Goal: Find contact information: Obtain details needed to contact an individual or organization

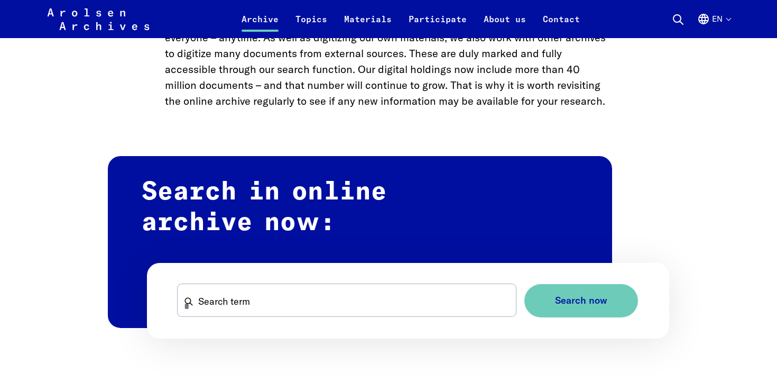
scroll to position [522, 0]
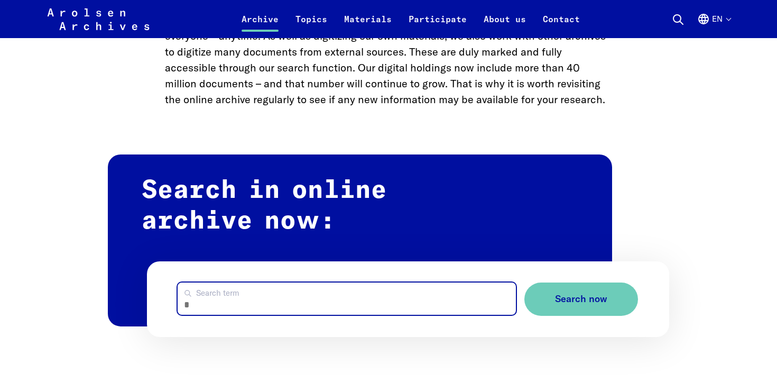
click at [210, 299] on input "Search term" at bounding box center [347, 298] width 338 height 32
type input "**********"
click at [525, 282] on button "Search now" at bounding box center [582, 298] width 114 height 33
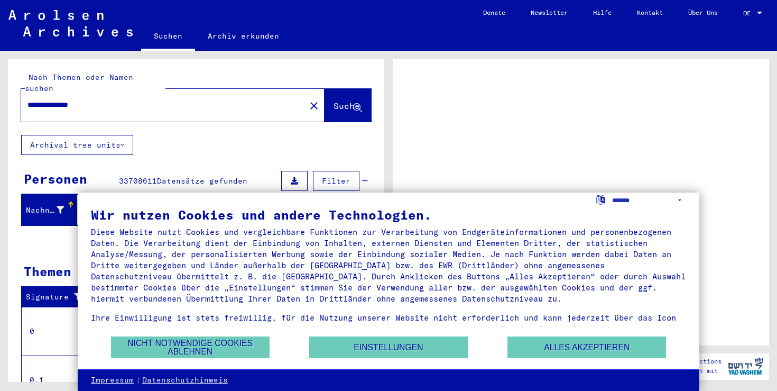
click at [764, 15] on div at bounding box center [760, 13] width 10 height 7
click at [761, 13] on div at bounding box center [759, 13] width 5 height 3
click at [203, 346] on button "Nicht notwendige Cookies ablehnen" at bounding box center [190, 347] width 159 height 22
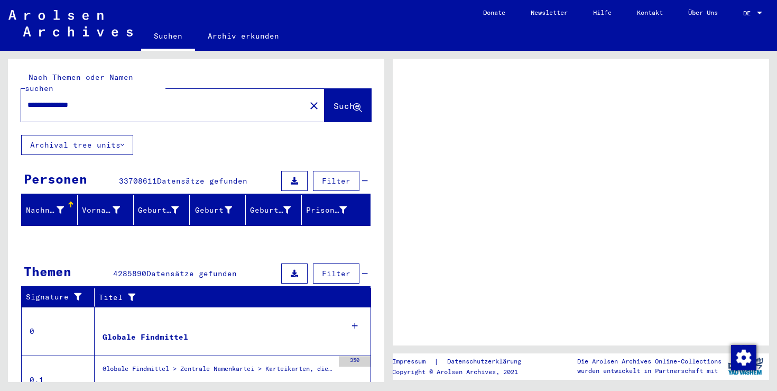
click at [757, 13] on div at bounding box center [759, 13] width 5 height 3
click at [748, 12] on span "DE" at bounding box center [749, 13] width 12 height 7
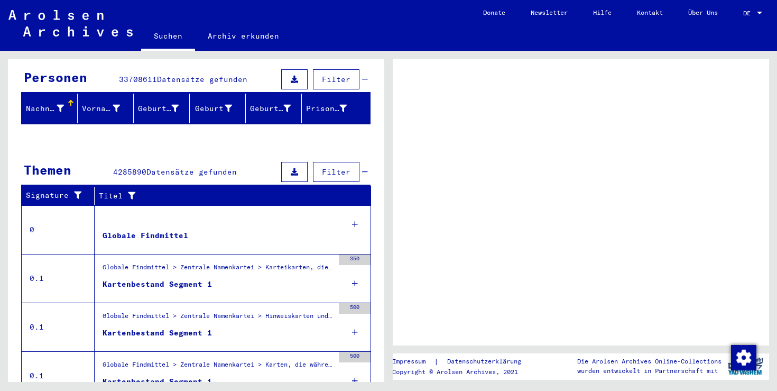
scroll to position [100, 0]
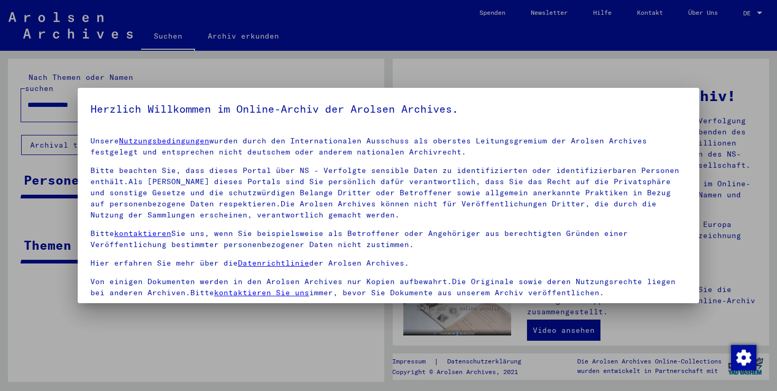
scroll to position [91, 0]
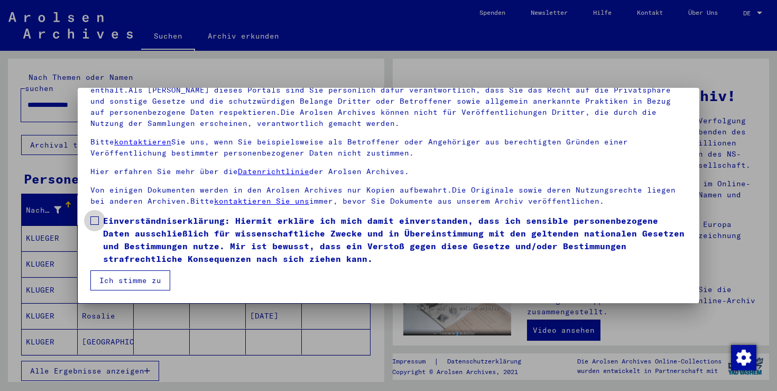
click at [95, 221] on span at bounding box center [94, 220] width 8 height 8
click at [115, 281] on button "Ich stimme zu" at bounding box center [130, 280] width 80 height 20
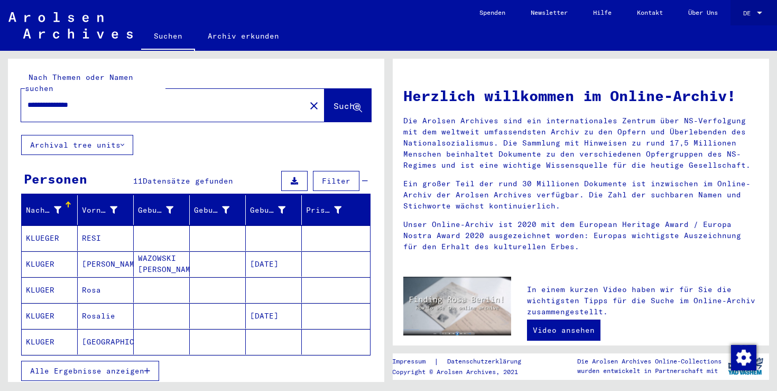
click at [749, 10] on span "DE" at bounding box center [749, 13] width 12 height 7
click at [743, 22] on span "English" at bounding box center [733, 19] width 26 height 8
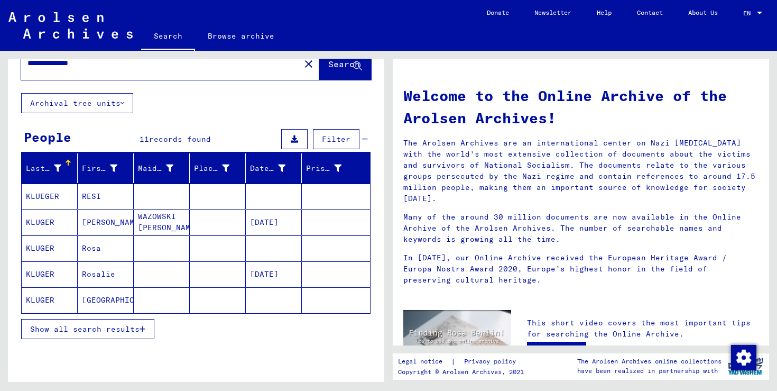
scroll to position [28, 0]
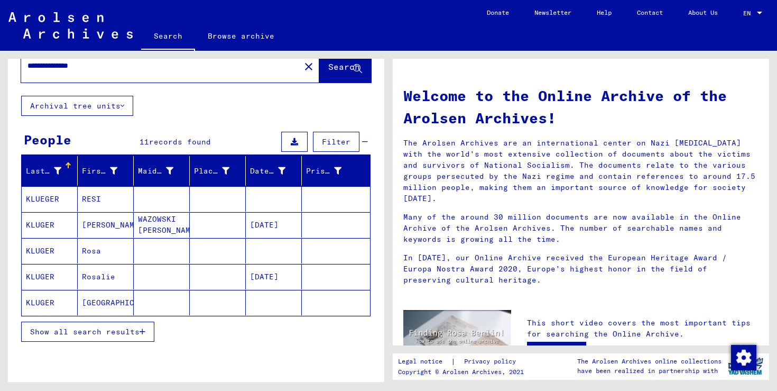
click at [133, 330] on span "Show all search results" at bounding box center [84, 332] width 109 height 10
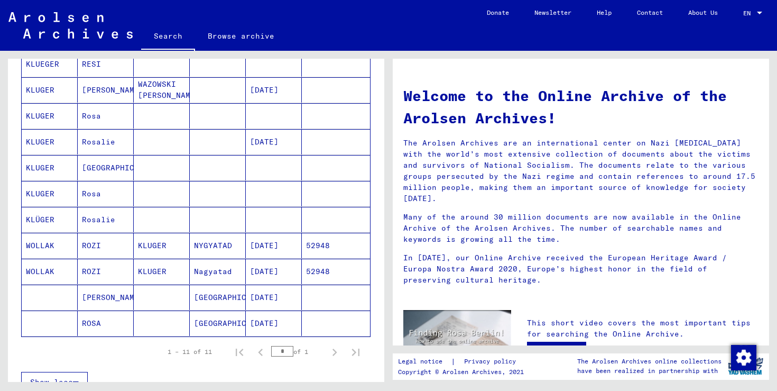
scroll to position [77, 0]
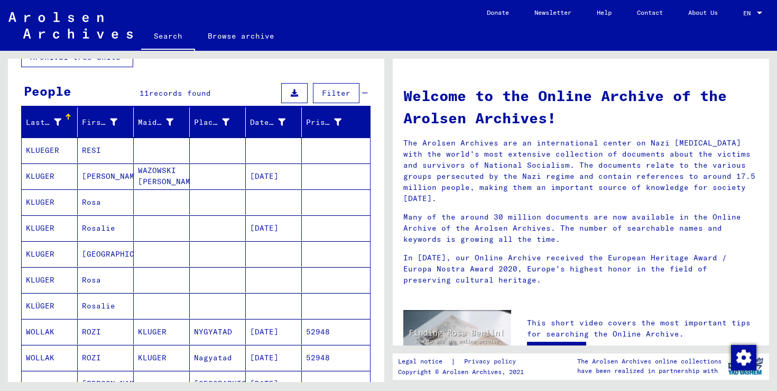
click at [44, 184] on mat-cell "KLUGER" at bounding box center [50, 175] width 56 height 25
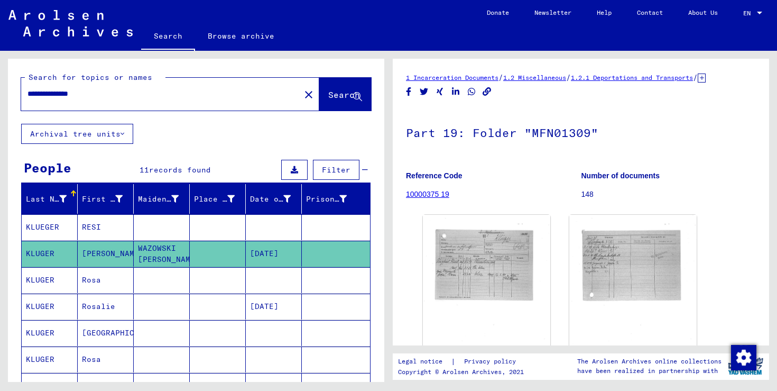
drag, startPoint x: 96, startPoint y: 93, endPoint x: 13, endPoint y: 92, distance: 83.0
click at [13, 92] on div "**********" at bounding box center [196, 91] width 376 height 65
type input "**********"
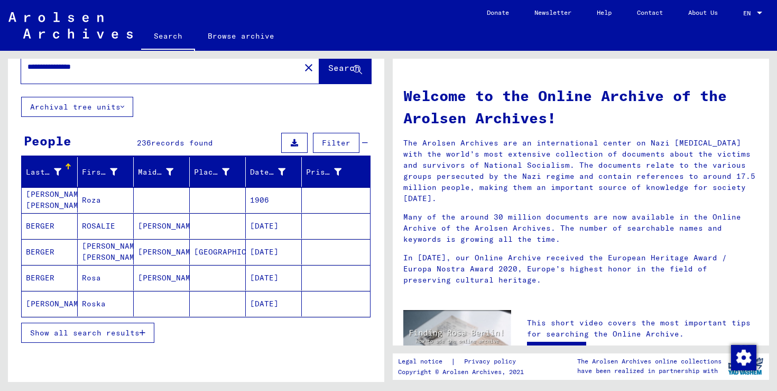
scroll to position [40, 0]
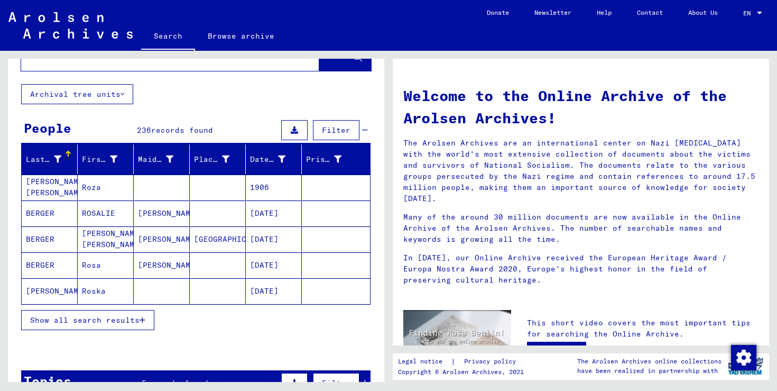
click at [122, 322] on span "Show all search results" at bounding box center [84, 320] width 109 height 10
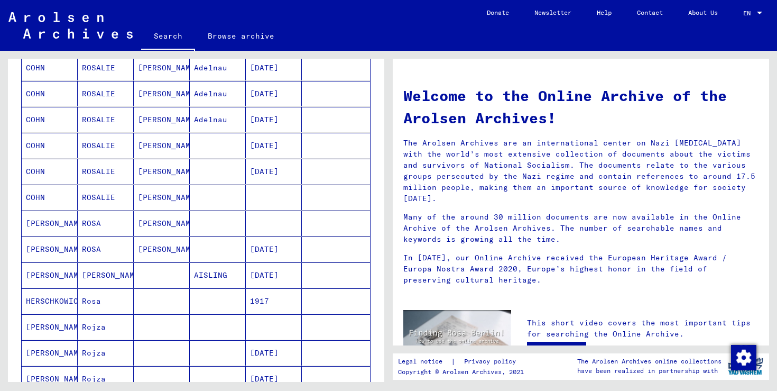
scroll to position [0, 0]
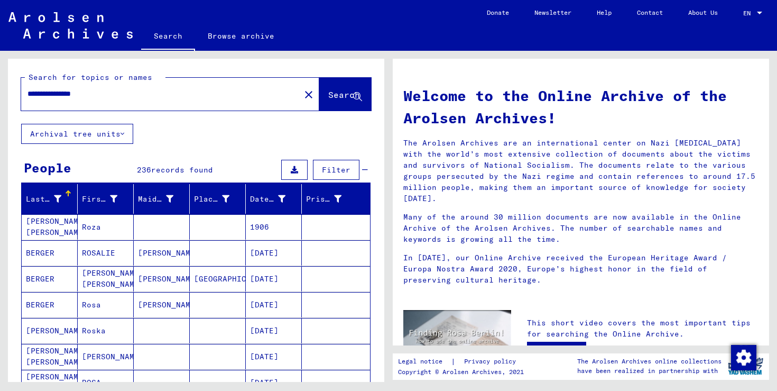
click at [341, 170] on span "Filter" at bounding box center [336, 170] width 29 height 10
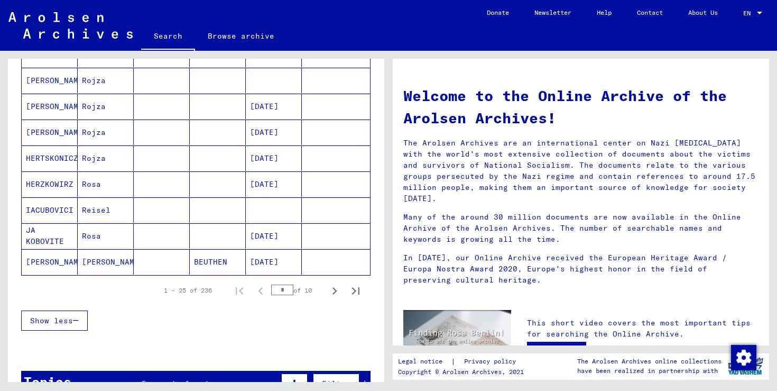
scroll to position [642, 0]
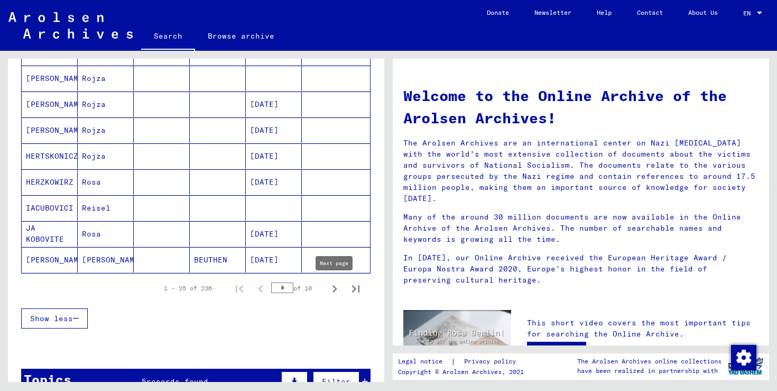
click at [333, 287] on icon "Next page" at bounding box center [334, 288] width 15 height 15
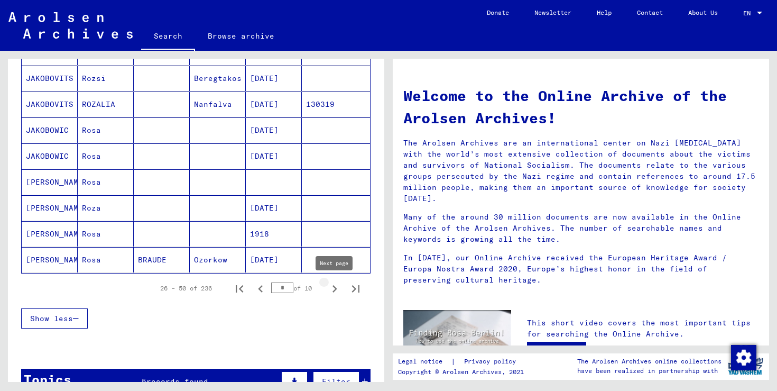
type input "*"
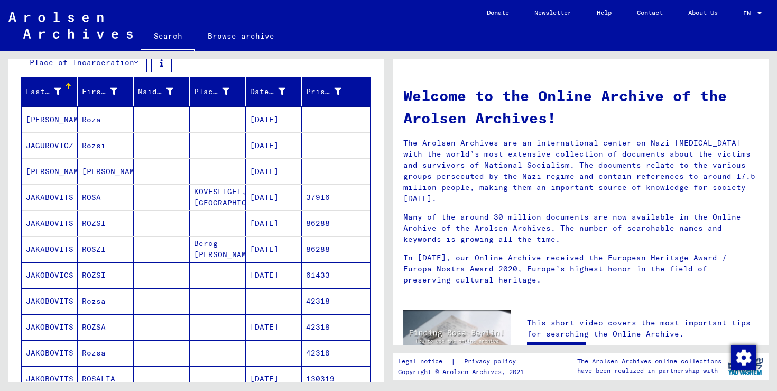
scroll to position [159, 0]
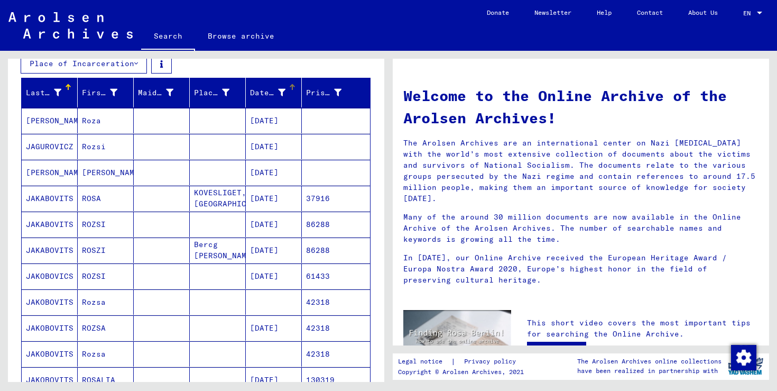
click at [282, 90] on icon at bounding box center [281, 92] width 7 height 7
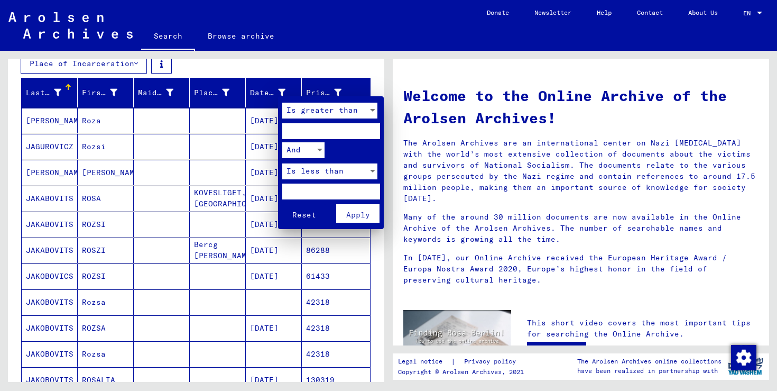
click at [373, 112] on div at bounding box center [373, 111] width 10 height 16
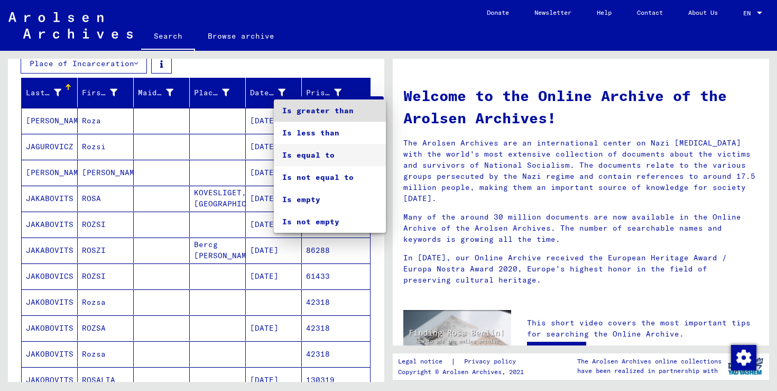
click at [336, 160] on span "Is equal to" at bounding box center [329, 155] width 95 height 22
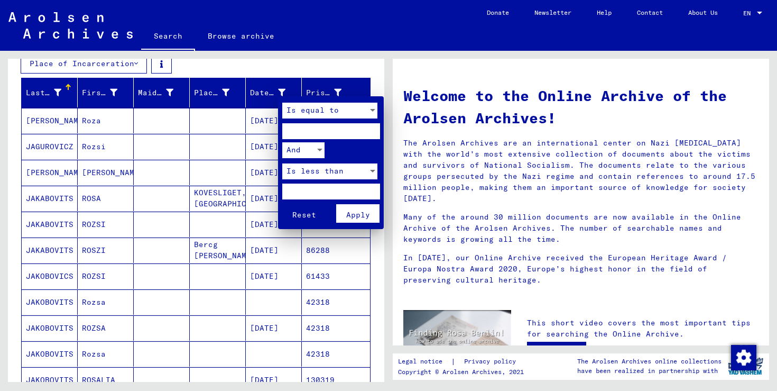
click at [321, 130] on input "number" at bounding box center [331, 131] width 98 height 16
click at [373, 132] on input "**" at bounding box center [331, 131] width 98 height 16
click at [372, 132] on input "**" at bounding box center [331, 131] width 98 height 16
click at [371, 110] on div at bounding box center [372, 110] width 5 height 3
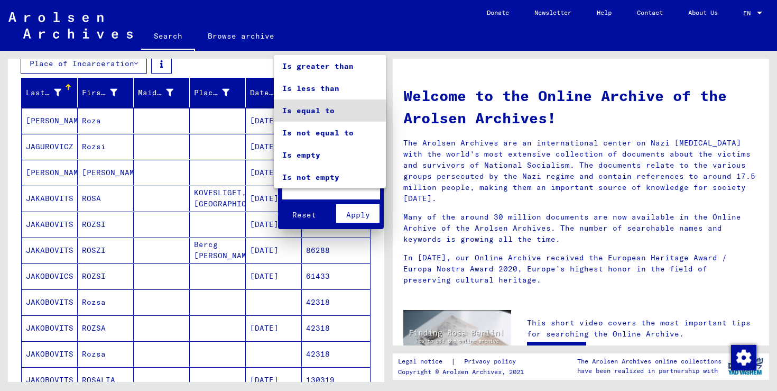
click at [322, 116] on span "Is equal to" at bounding box center [329, 110] width 95 height 22
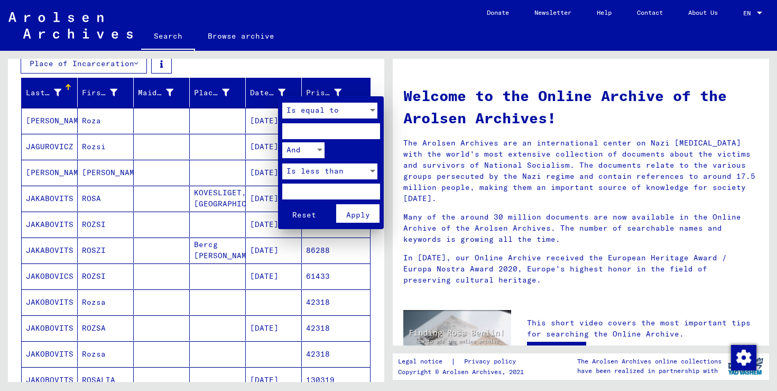
drag, startPoint x: 298, startPoint y: 128, endPoint x: 281, endPoint y: 131, distance: 17.6
click at [281, 131] on mat-card "Is equal to ** And Is less than Reset Apply" at bounding box center [331, 162] width 106 height 133
type input "**"
click at [367, 107] on div "Is equal to" at bounding box center [325, 111] width 86 height 16
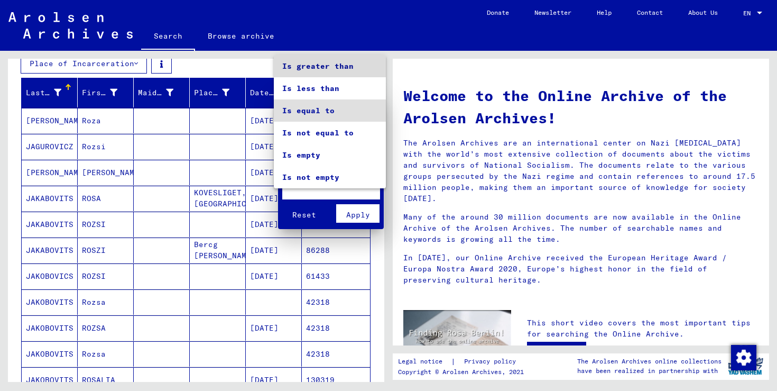
click at [330, 68] on span "Is greater than" at bounding box center [329, 66] width 95 height 22
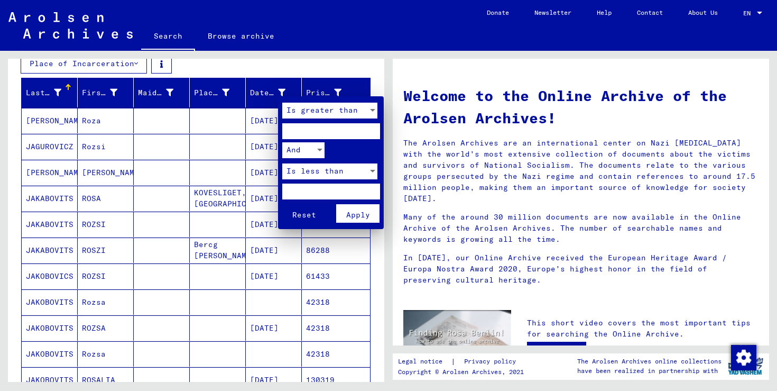
drag, startPoint x: 321, startPoint y: 132, endPoint x: 284, endPoint y: 132, distance: 37.0
click at [284, 132] on input "**" at bounding box center [331, 131] width 98 height 16
click at [277, 80] on div at bounding box center [388, 195] width 777 height 391
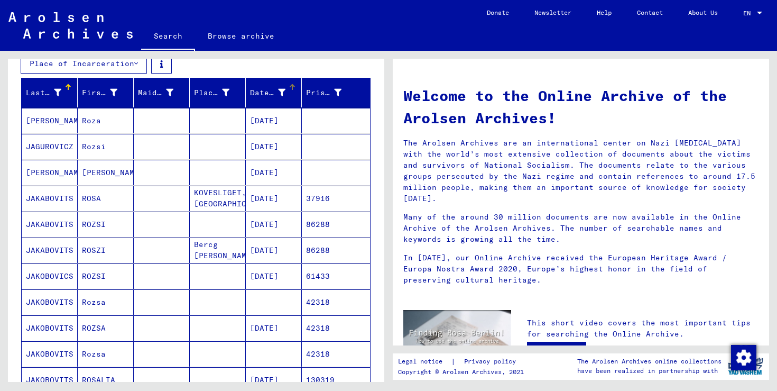
click at [292, 86] on div at bounding box center [292, 87] width 1 height 5
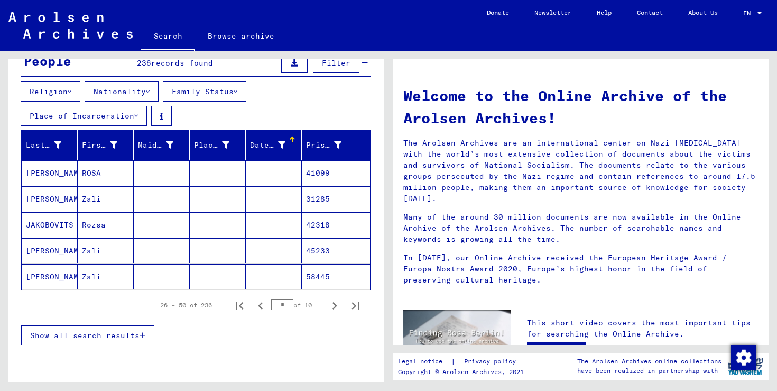
scroll to position [108, 0]
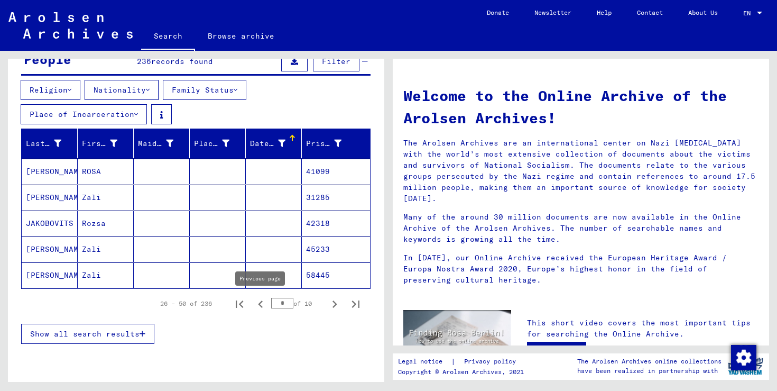
click at [257, 304] on icon "Previous page" at bounding box center [260, 304] width 15 height 15
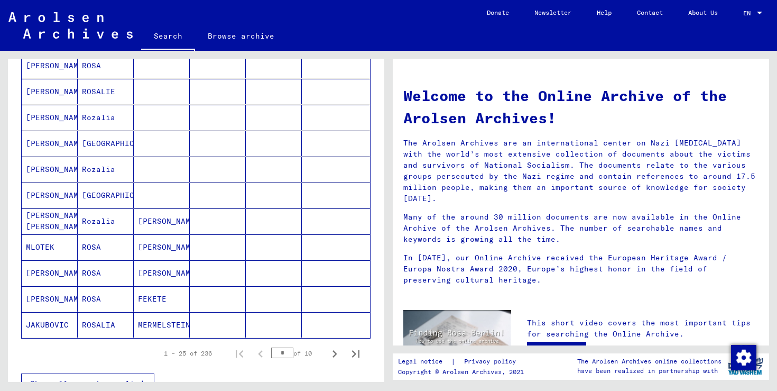
scroll to position [581, 0]
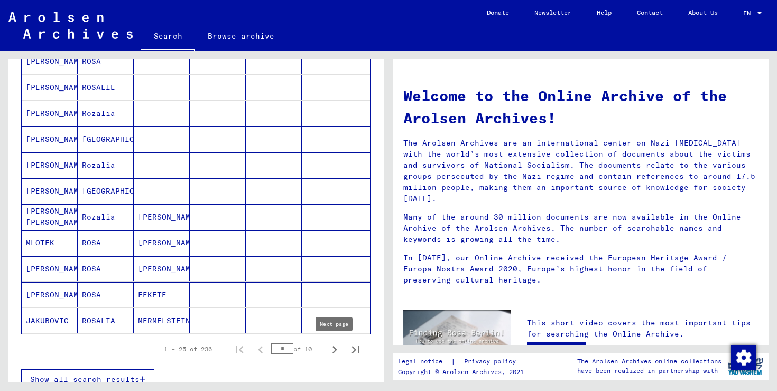
click at [332, 352] on icon "Next page" at bounding box center [334, 349] width 15 height 15
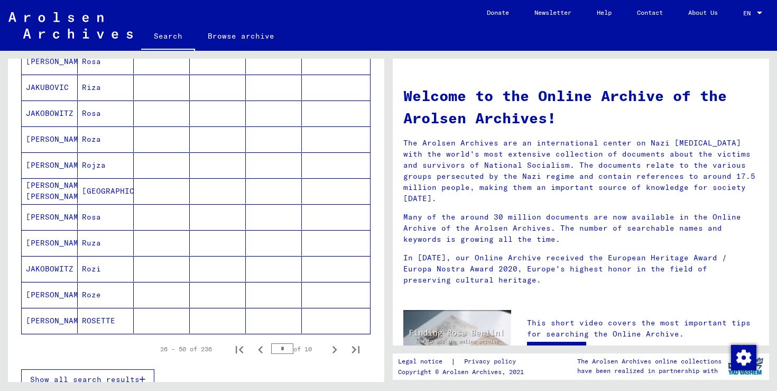
click at [332, 352] on icon "Next page" at bounding box center [334, 349] width 15 height 15
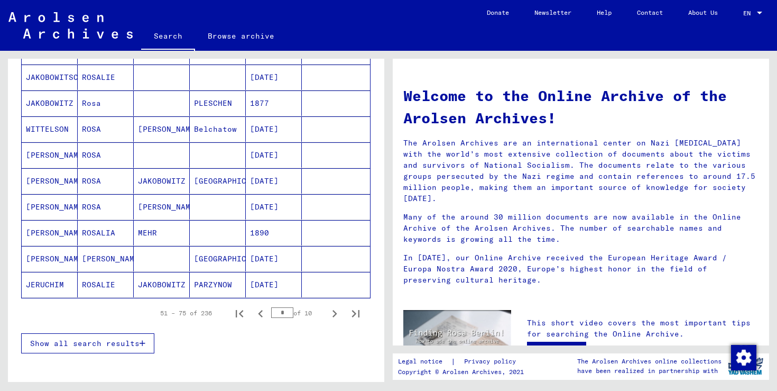
scroll to position [622, 0]
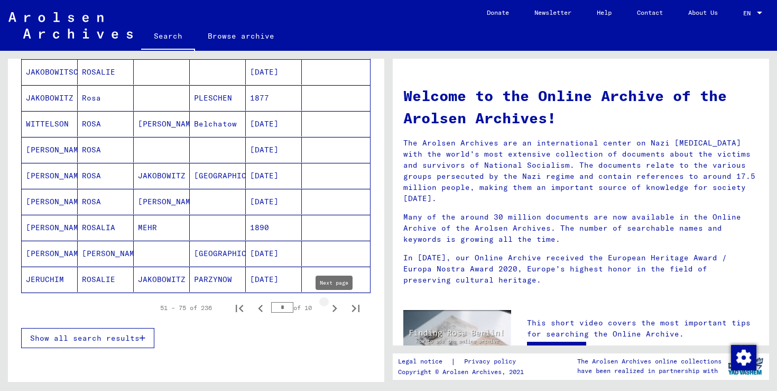
click at [333, 309] on icon "Next page" at bounding box center [334, 308] width 15 height 15
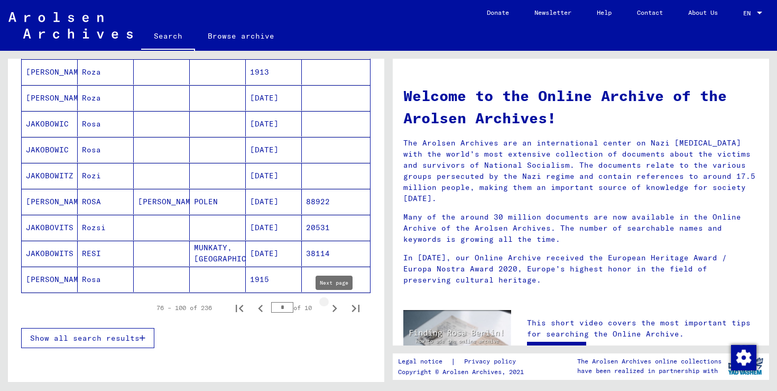
click at [333, 309] on icon "Next page" at bounding box center [334, 308] width 15 height 15
type input "*"
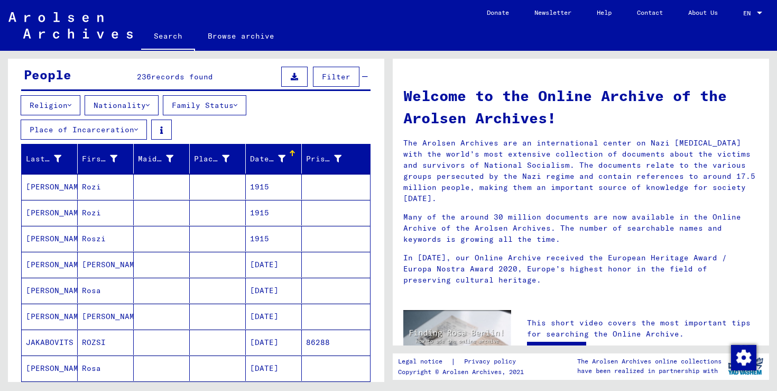
scroll to position [69, 0]
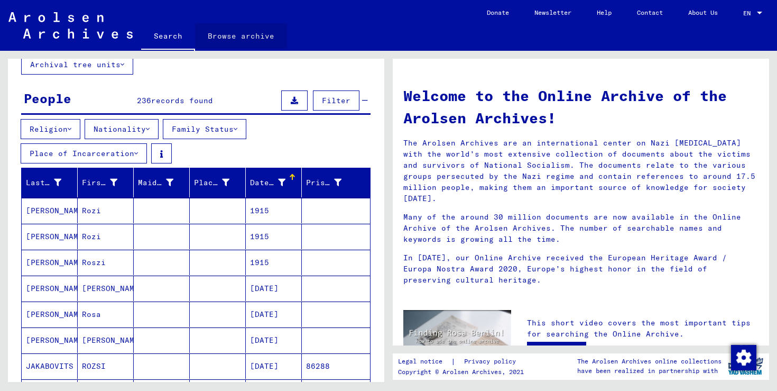
click at [244, 35] on link "Browse archive" at bounding box center [241, 35] width 92 height 25
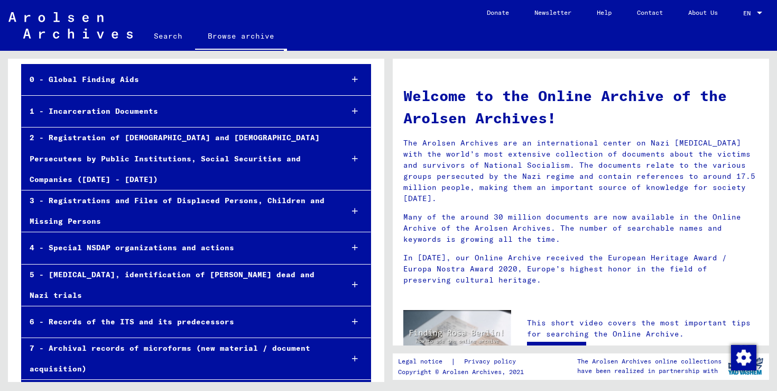
scroll to position [76, 0]
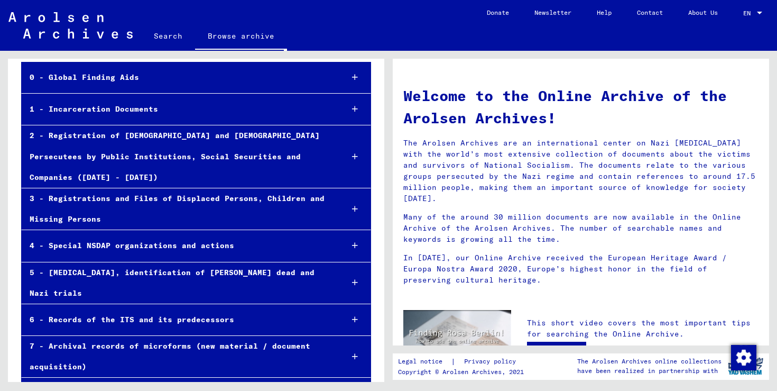
click at [133, 113] on div "1 - Incarceration Documents" at bounding box center [178, 109] width 312 height 21
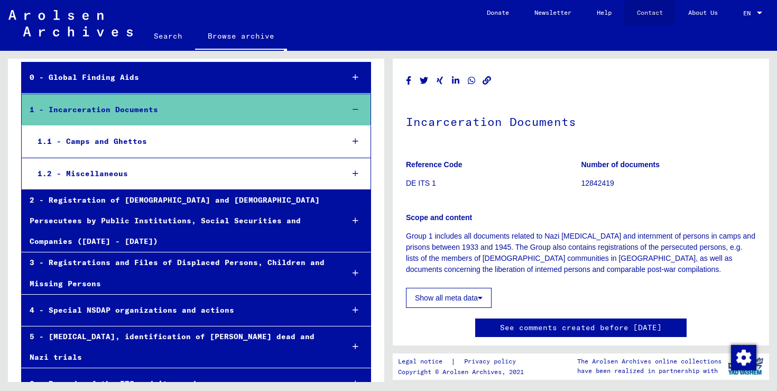
click at [643, 12] on link "Contact" at bounding box center [649, 12] width 51 height 25
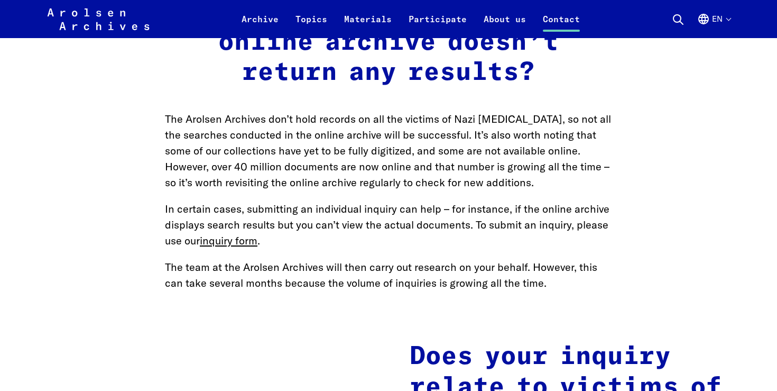
scroll to position [1373, 0]
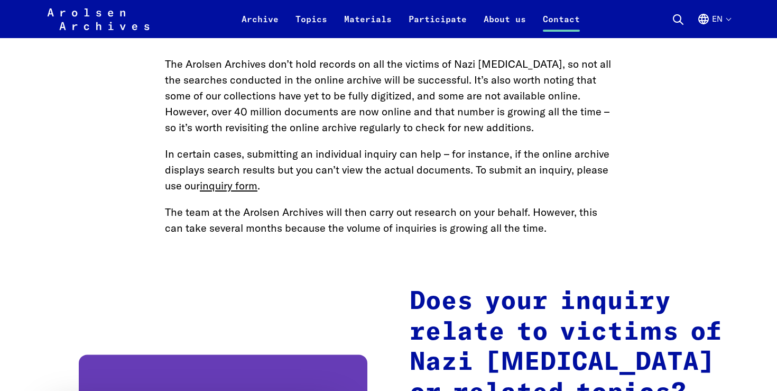
click at [240, 164] on main "Home Contact How to contact us Where can I find the information I need? How can…" at bounding box center [389, 338] width 752 height 3287
click at [244, 179] on link "inquiry form" at bounding box center [229, 185] width 58 height 13
